Goal: Task Accomplishment & Management: Complete application form

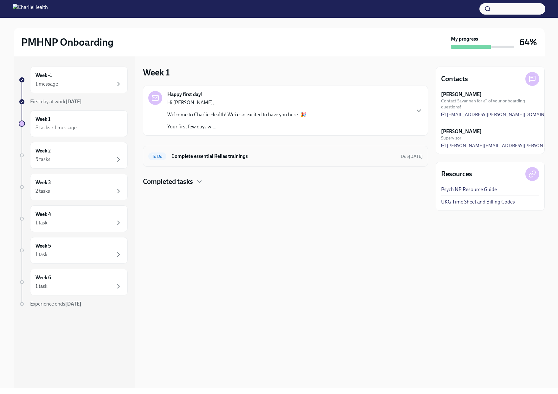
click at [205, 157] on h6 "Complete essential Relias trainings" at bounding box center [283, 156] width 224 height 7
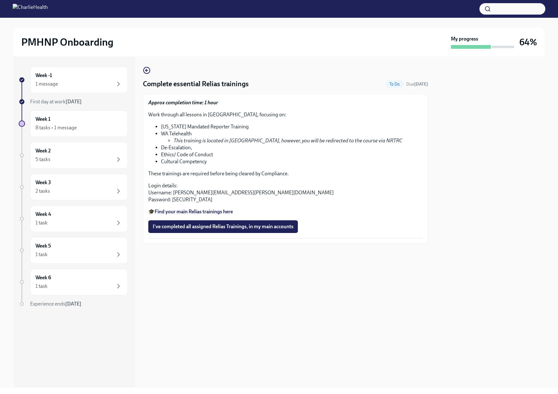
click at [205, 229] on span "I've completed all assigned Relias Trainings, in my main accounts" at bounding box center [223, 226] width 141 height 6
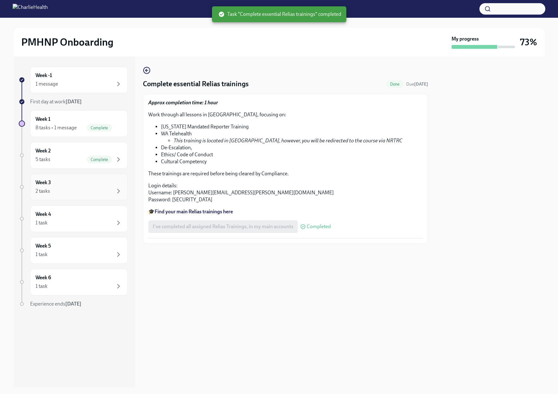
click at [111, 183] on div "Week 3 2 tasks" at bounding box center [78, 187] width 87 height 16
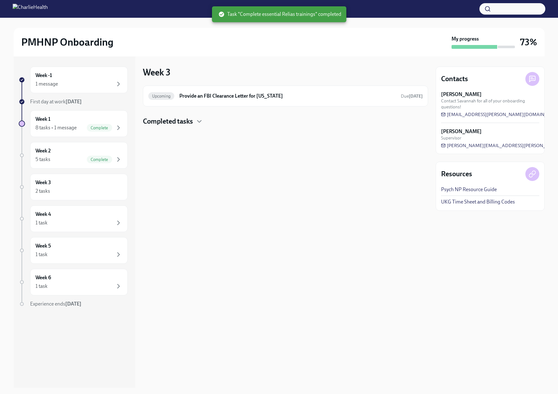
click at [185, 123] on h4 "Completed tasks" at bounding box center [168, 122] width 50 height 10
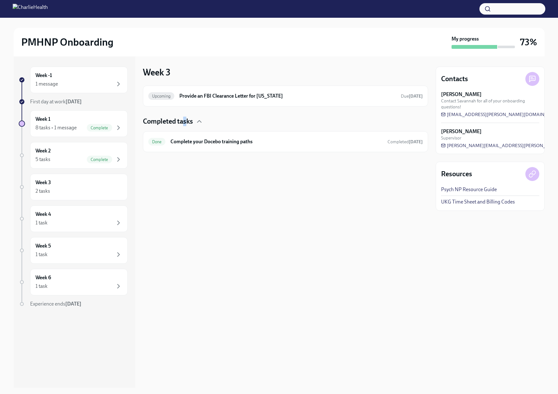
click at [185, 123] on h4 "Completed tasks" at bounding box center [168, 122] width 50 height 10
click at [118, 84] on icon "button" at bounding box center [118, 84] width 2 height 4
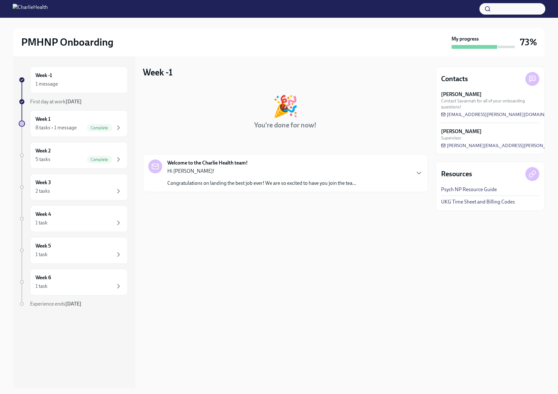
click at [419, 172] on icon "button" at bounding box center [419, 173] width 8 height 8
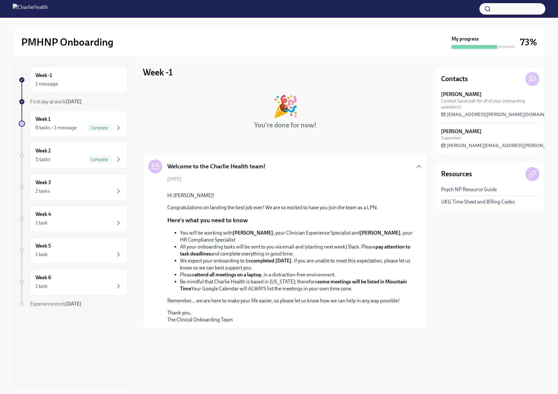
scroll to position [30, 0]
